Goal: Task Accomplishment & Management: Manage account settings

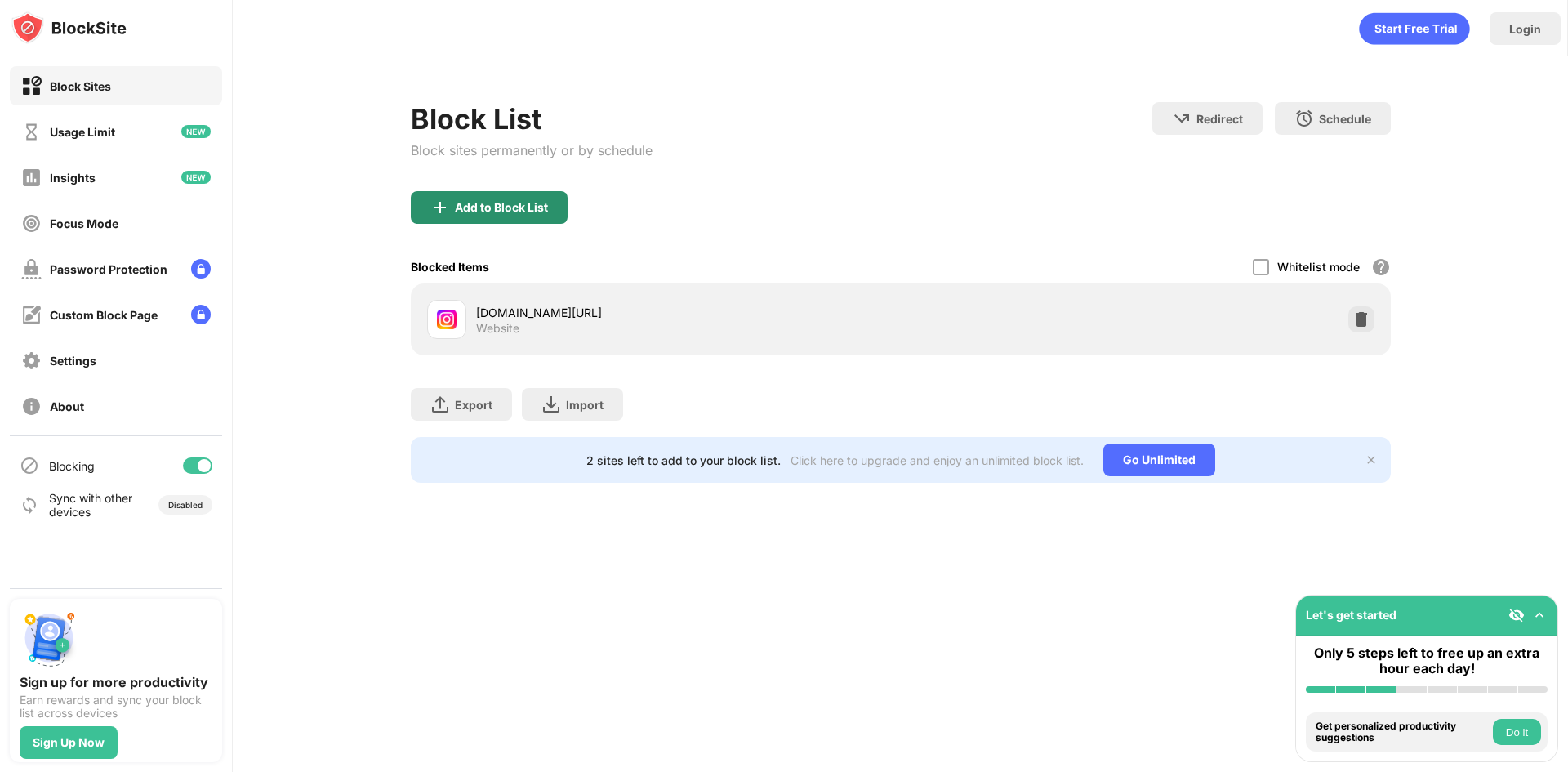
click at [544, 212] on div "Add to Block List" at bounding box center [501, 207] width 93 height 13
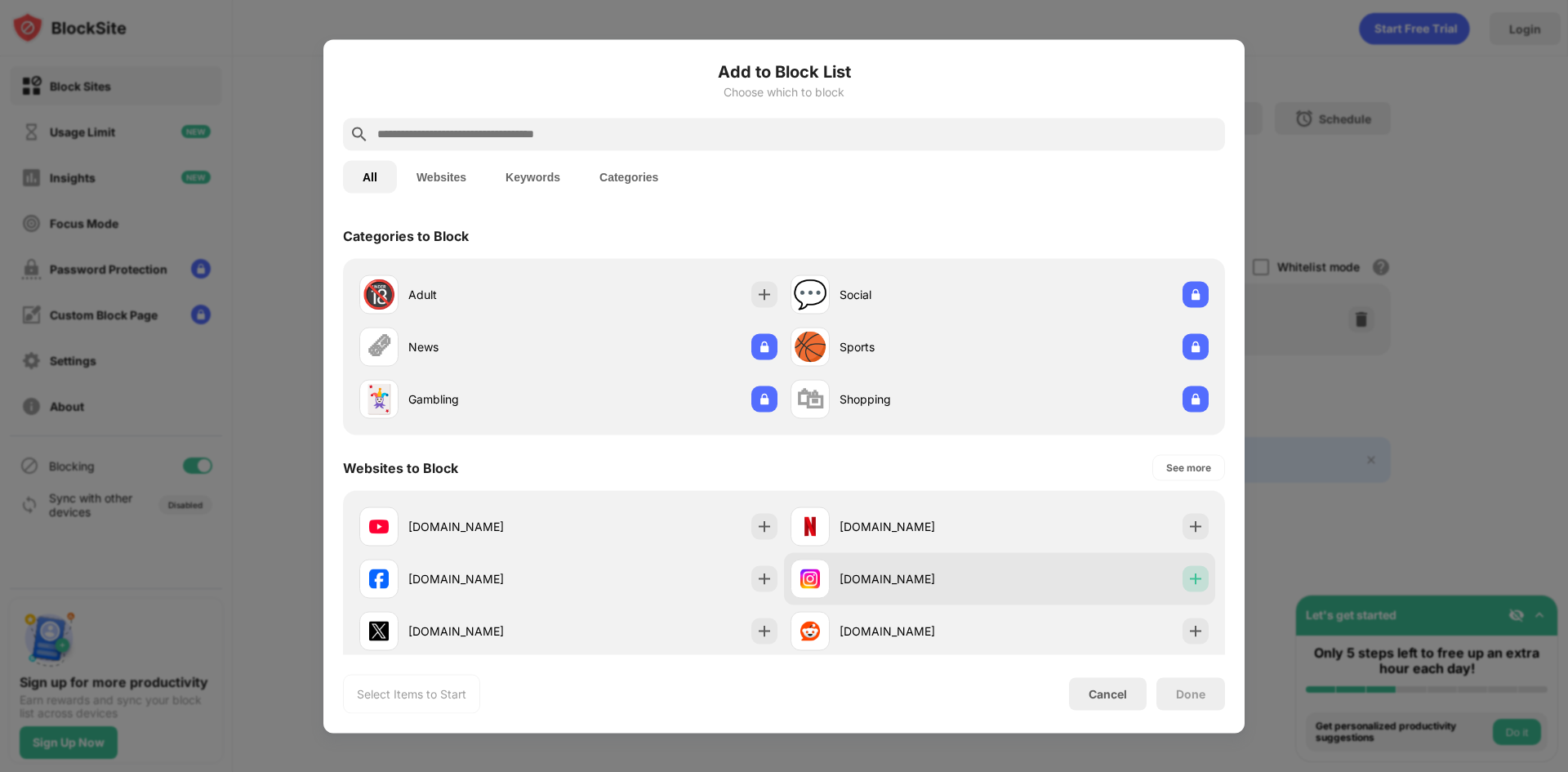
click at [1188, 592] on div "[DOMAIN_NAME]" at bounding box center [998, 578] width 431 height 53
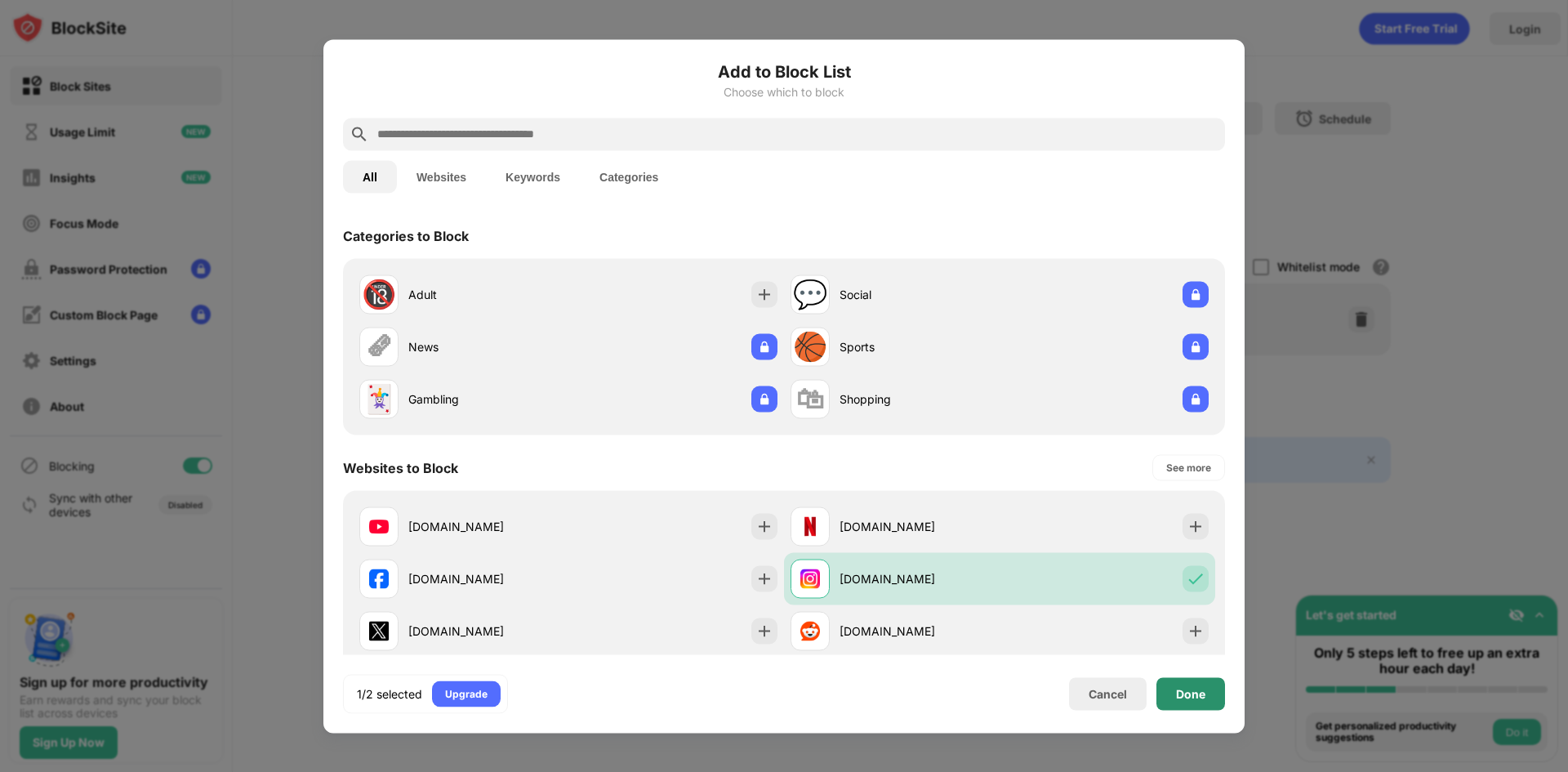
click at [1213, 690] on div "Done" at bounding box center [1190, 693] width 68 height 33
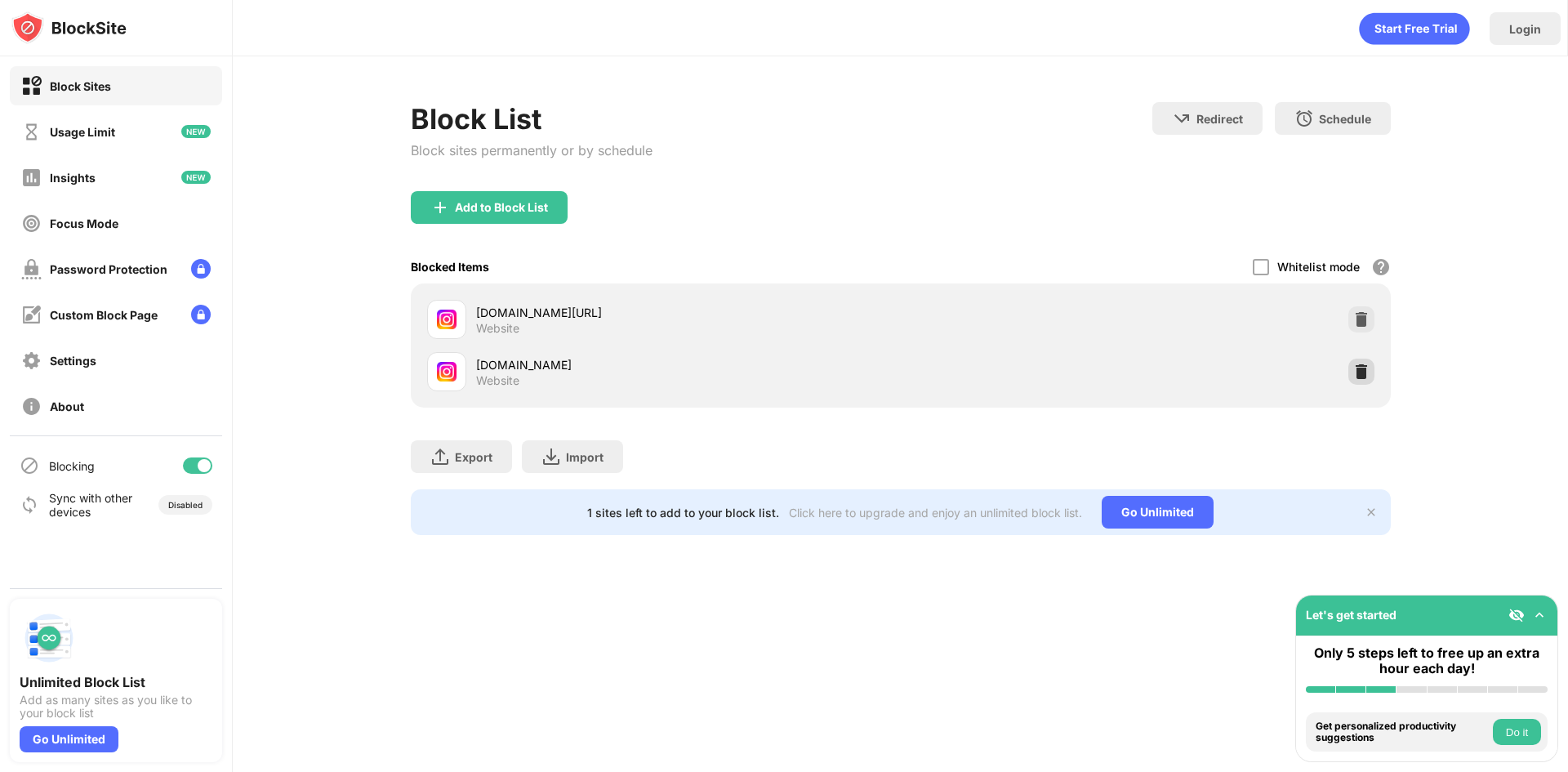
click at [1353, 375] on img at bounding box center [1361, 372] width 16 height 16
